Goal: Navigation & Orientation: Go to known website

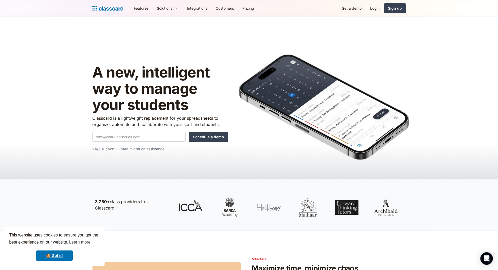
click at [377, 8] on link "Login" at bounding box center [375, 8] width 18 height 12
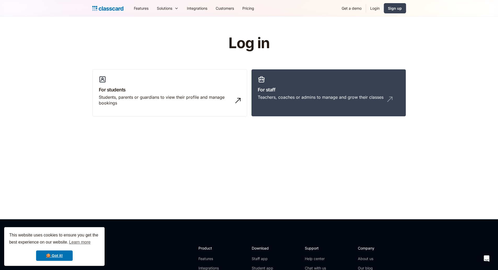
click at [151, 104] on div "Students, parents or guardians to view their profile and manage bookings" at bounding box center [164, 100] width 131 height 12
click at [375, 8] on link "Login" at bounding box center [375, 8] width 18 height 12
click at [53, 258] on link "🍪 Got it!" at bounding box center [54, 255] width 37 height 10
